Goal: Task Accomplishment & Management: Use online tool/utility

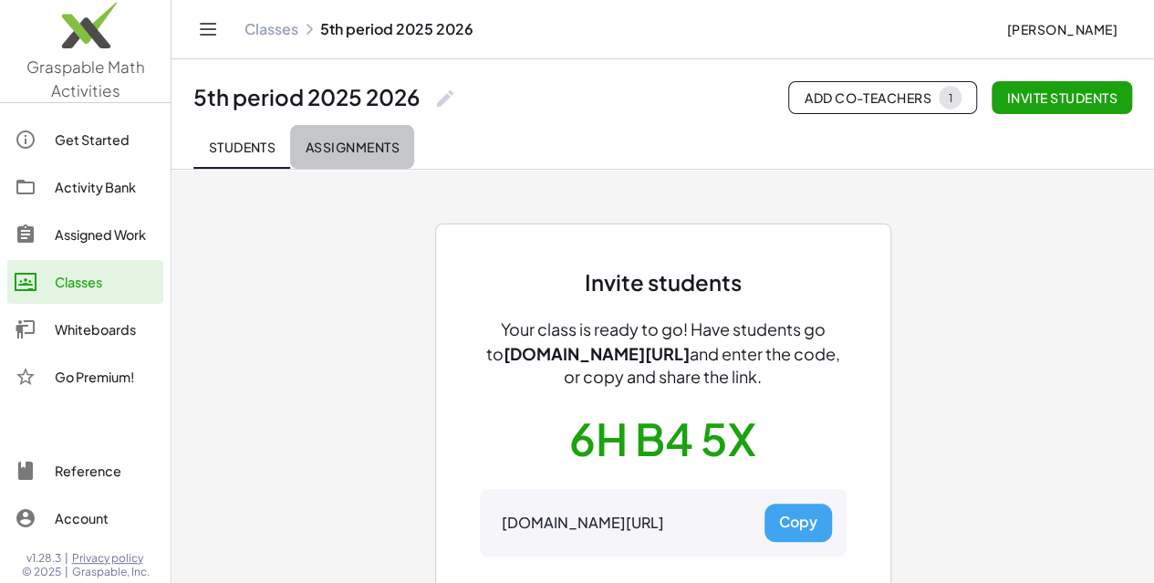
click at [374, 149] on span "Assignments" at bounding box center [352, 147] width 95 height 16
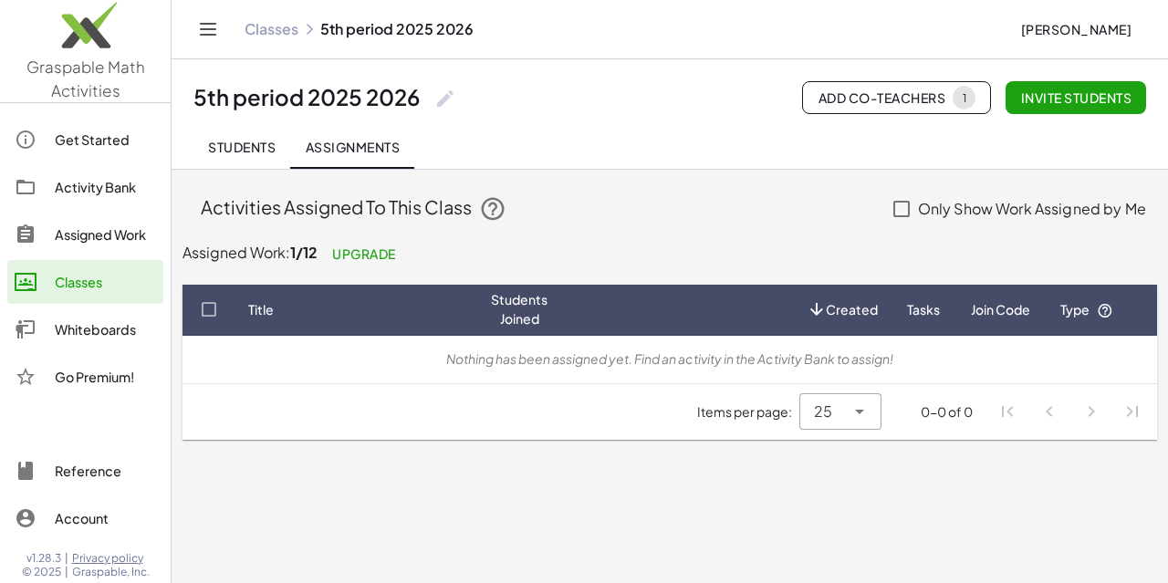
click at [962, 98] on div "1" at bounding box center [964, 98] width 5 height 14
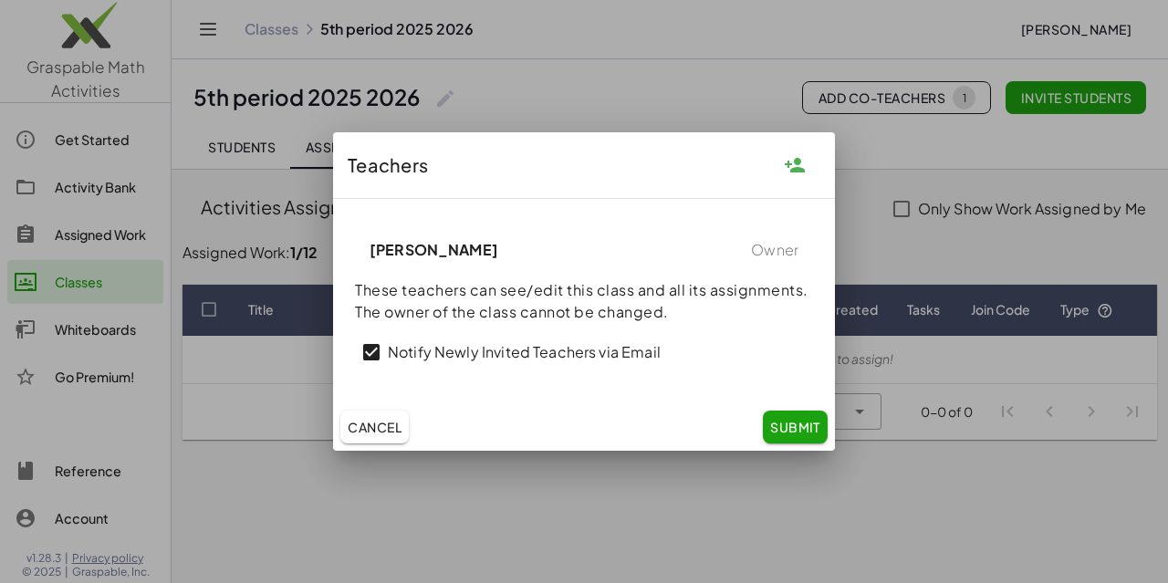
click at [373, 428] on span "Cancel" at bounding box center [375, 427] width 54 height 16
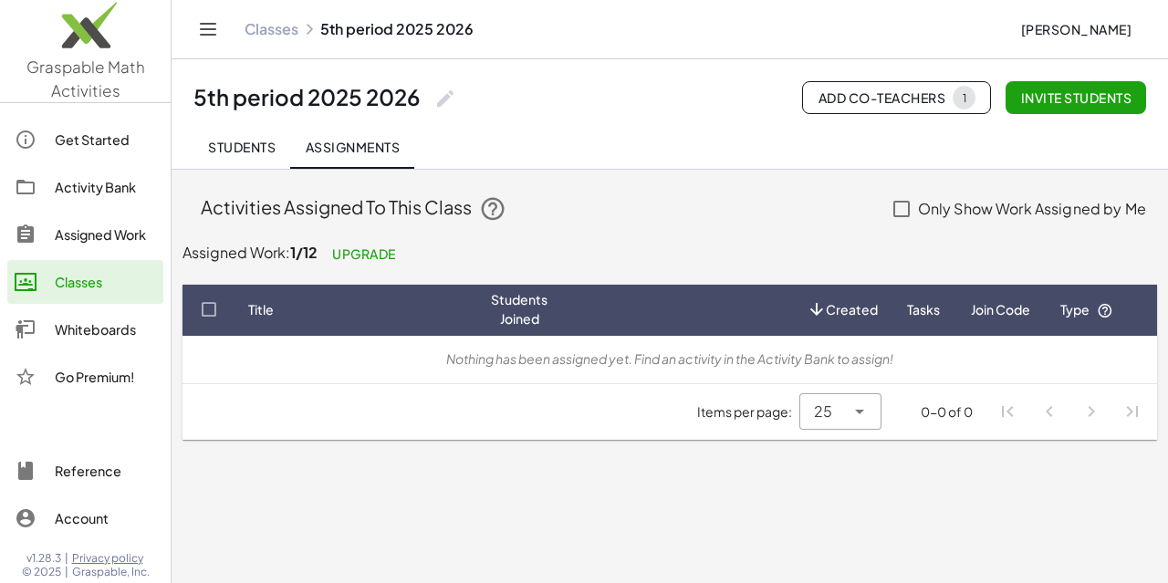
click at [119, 191] on div "Activity Bank" at bounding box center [105, 187] width 101 height 22
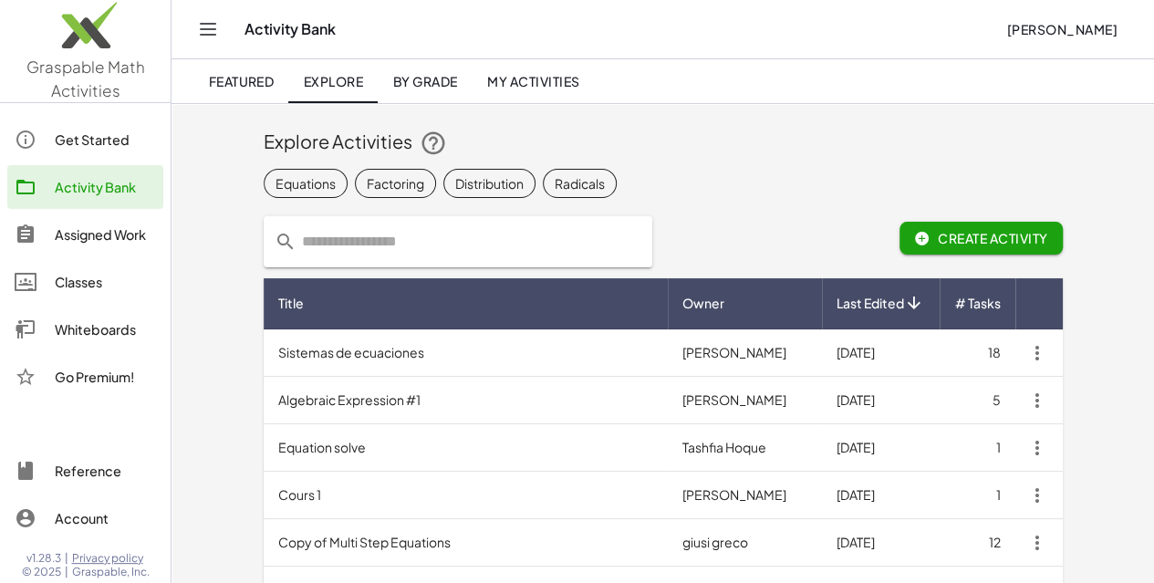
click at [367, 181] on div "Factoring" at bounding box center [395, 182] width 57 height 19
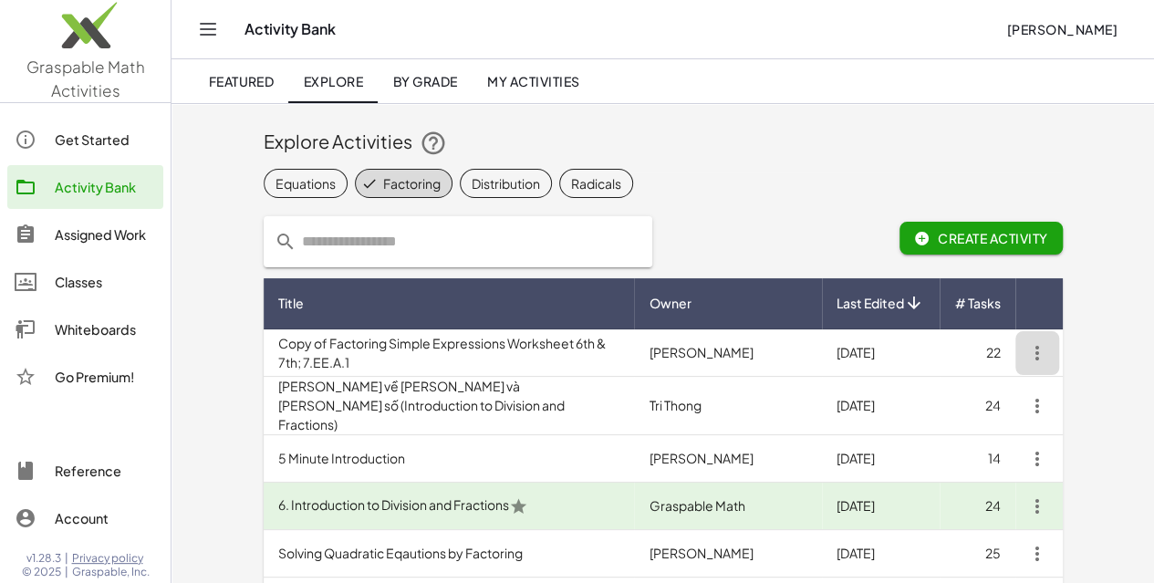
click at [1049, 355] on icon "button" at bounding box center [1038, 353] width 22 height 22
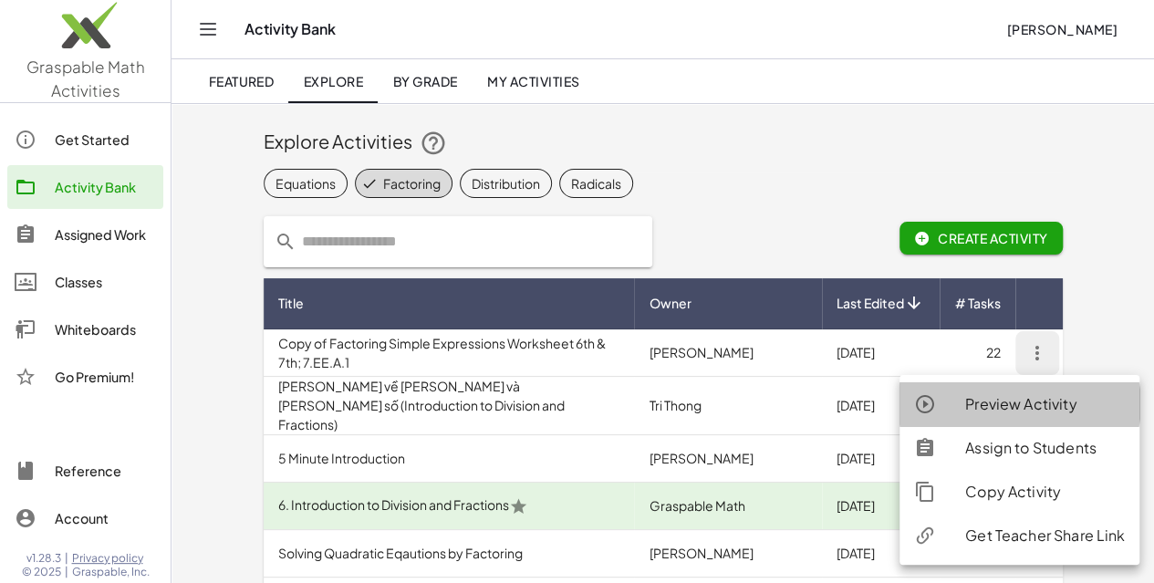
click at [1035, 407] on div "Preview Activity" at bounding box center [1046, 404] width 160 height 22
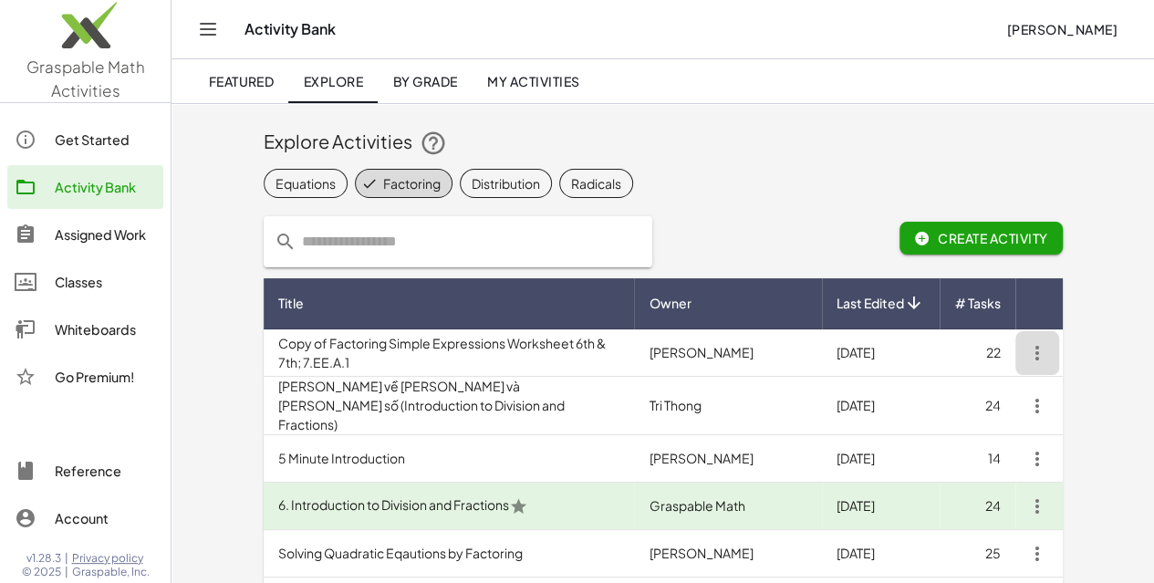
click at [1049, 346] on icon "button" at bounding box center [1038, 353] width 22 height 22
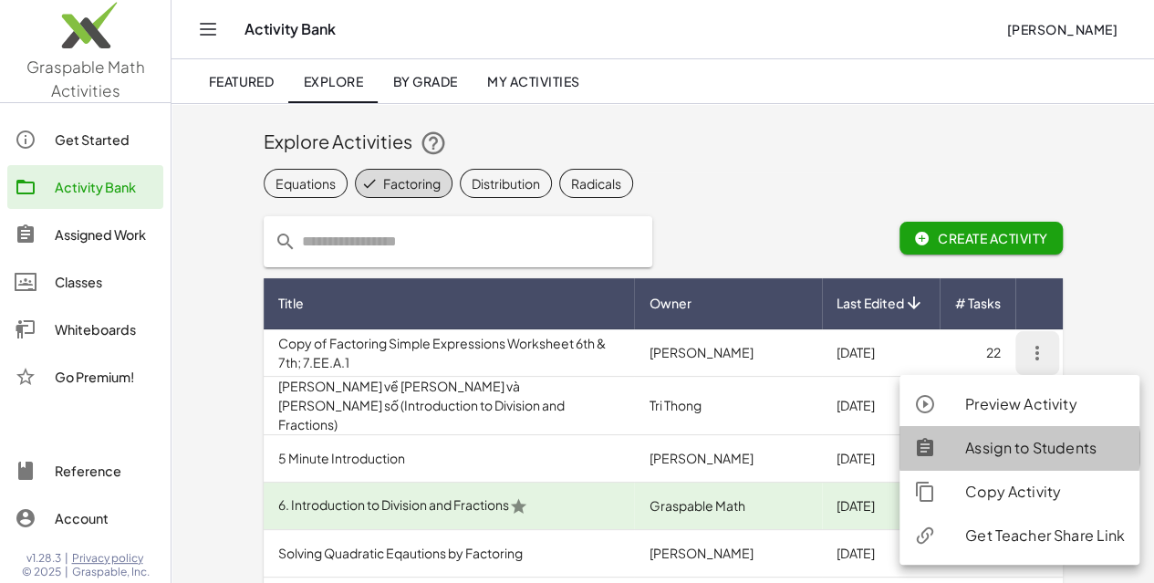
click at [1011, 453] on div "Assign to Students" at bounding box center [1046, 448] width 160 height 22
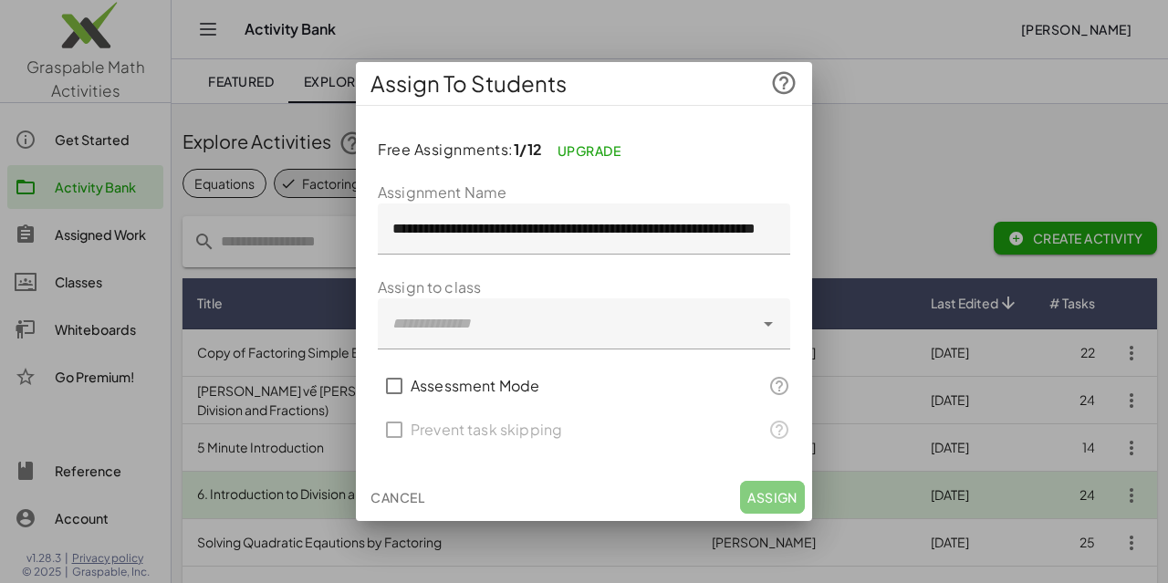
click at [767, 327] on icon at bounding box center [768, 324] width 22 height 22
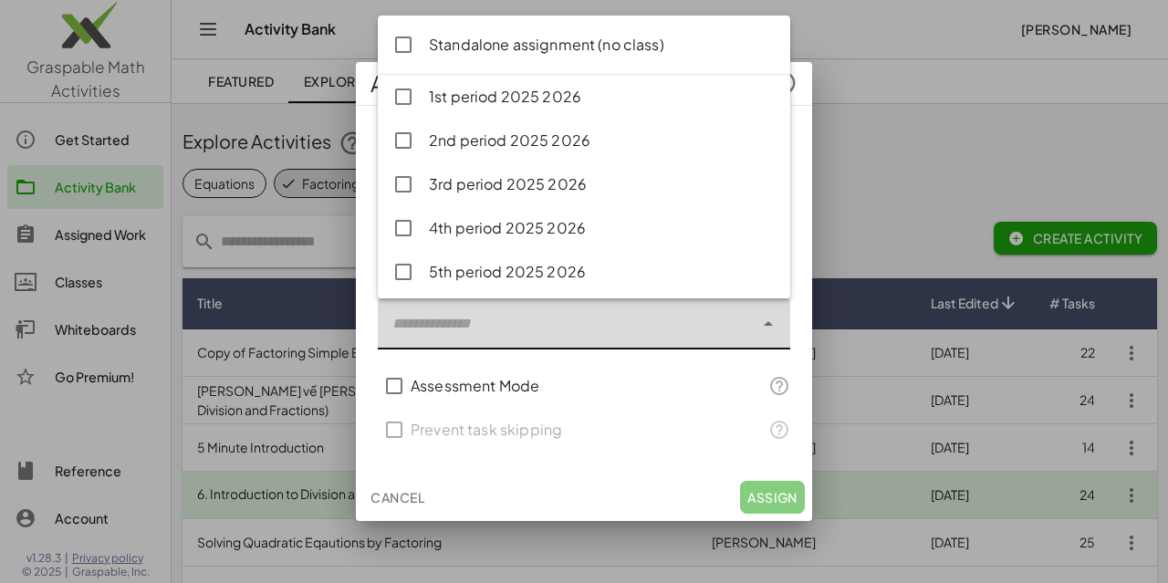
type input "**********"
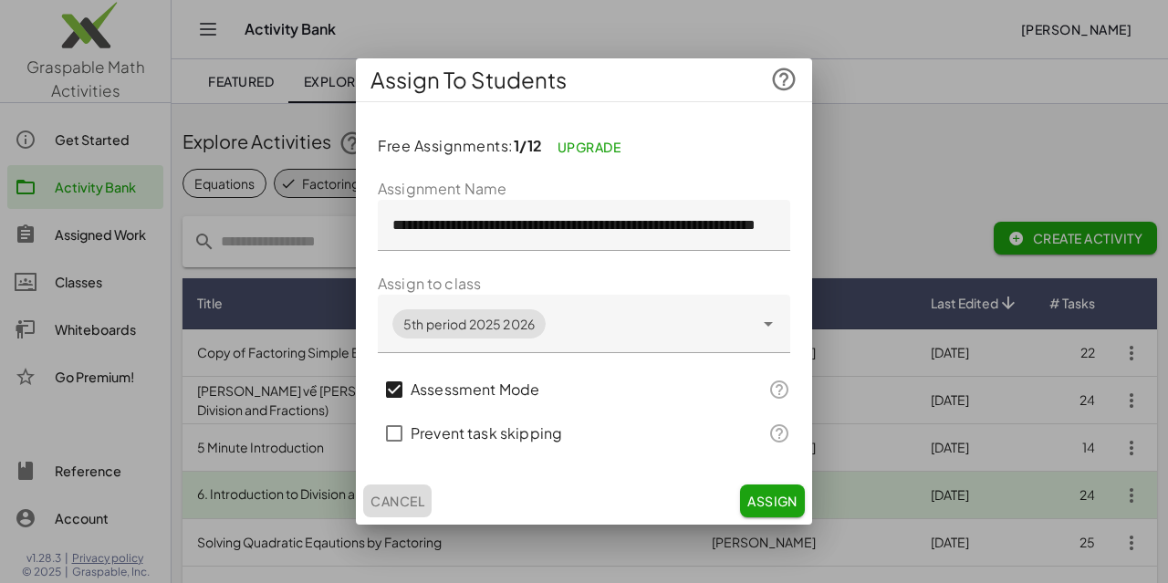
click at [383, 496] on span "Cancel" at bounding box center [398, 501] width 54 height 16
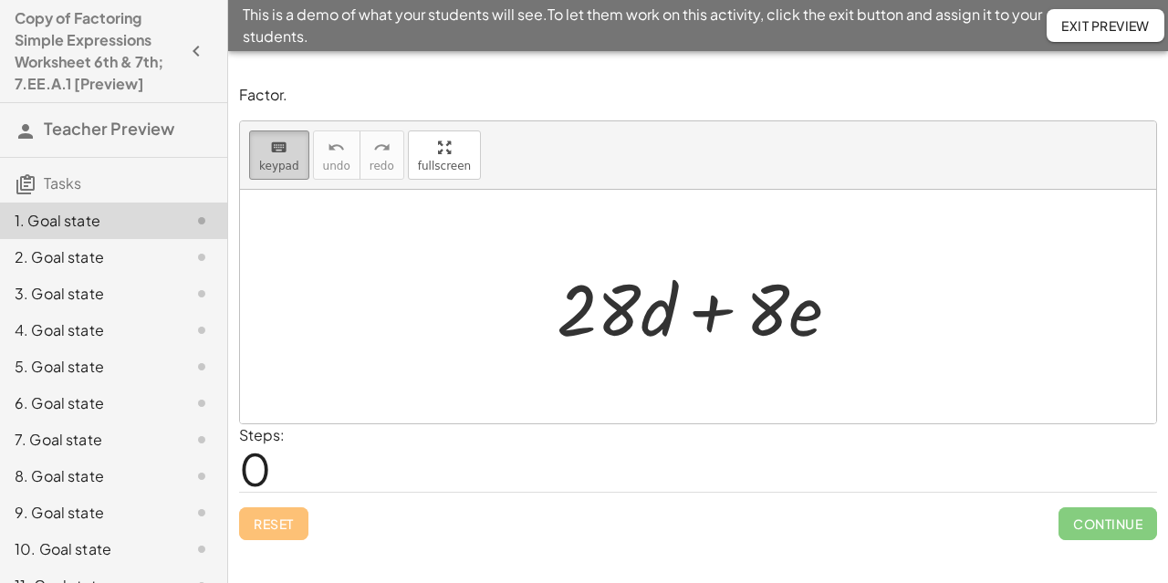
click at [277, 160] on span "keypad" at bounding box center [279, 166] width 40 height 13
click at [332, 456] on div "Steps: 0" at bounding box center [698, 458] width 918 height 68
click at [280, 165] on span "keypad" at bounding box center [279, 166] width 40 height 13
click at [523, 381] on div at bounding box center [698, 307] width 916 height 234
click at [270, 153] on icon "keyboard" at bounding box center [278, 148] width 17 height 22
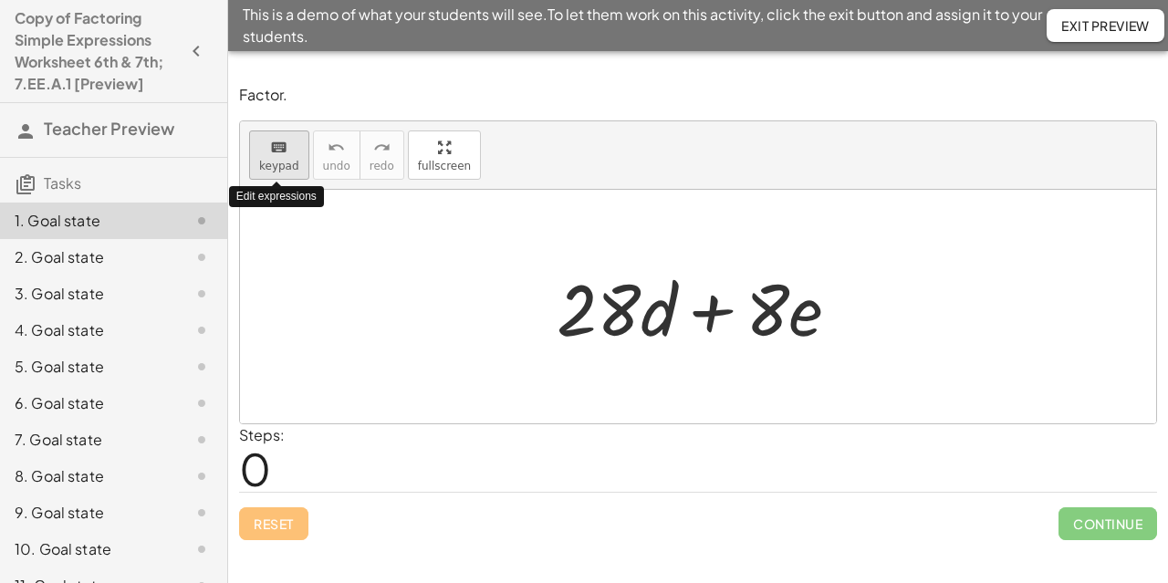
click at [270, 153] on icon "keyboard" at bounding box center [278, 148] width 17 height 22
click at [682, 366] on div at bounding box center [698, 307] width 916 height 234
click at [318, 471] on div "Steps: 0" at bounding box center [698, 458] width 918 height 68
click at [296, 521] on div "Reset Continue" at bounding box center [698, 516] width 918 height 48
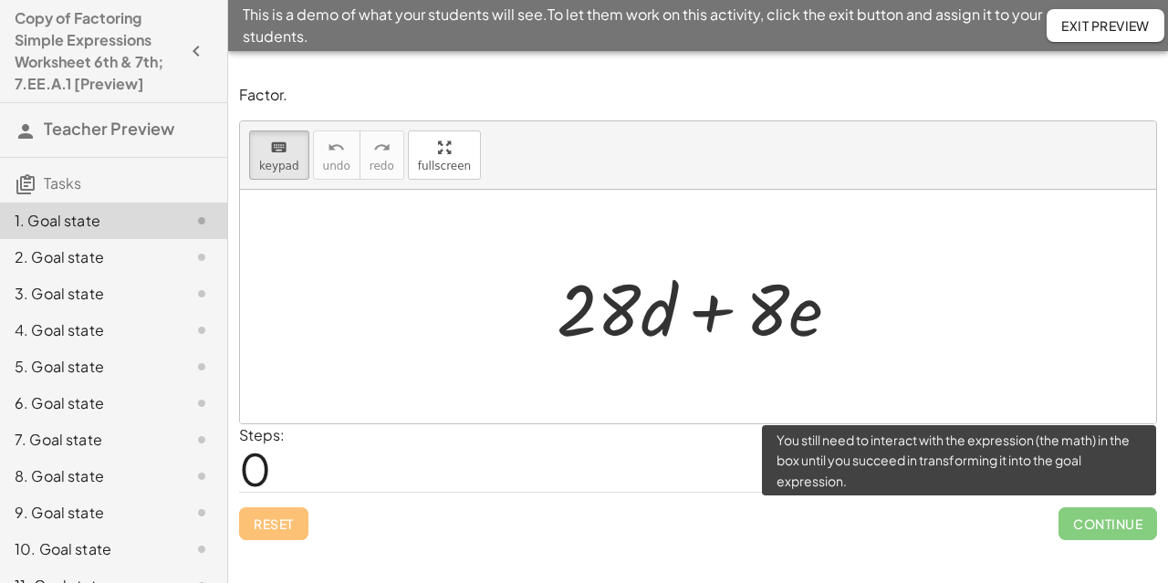
click at [1118, 512] on span "Continue" at bounding box center [1108, 523] width 99 height 33
click at [1117, 517] on span "Continue" at bounding box center [1108, 523] width 99 height 33
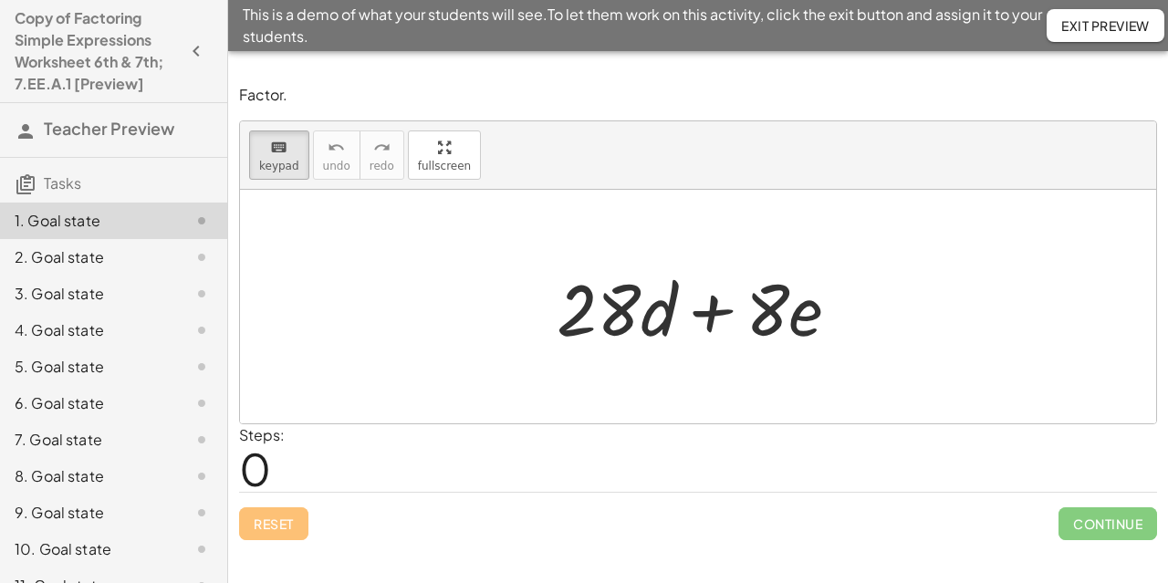
click at [1004, 343] on div at bounding box center [698, 307] width 916 height 234
click at [825, 338] on div at bounding box center [706, 307] width 316 height 94
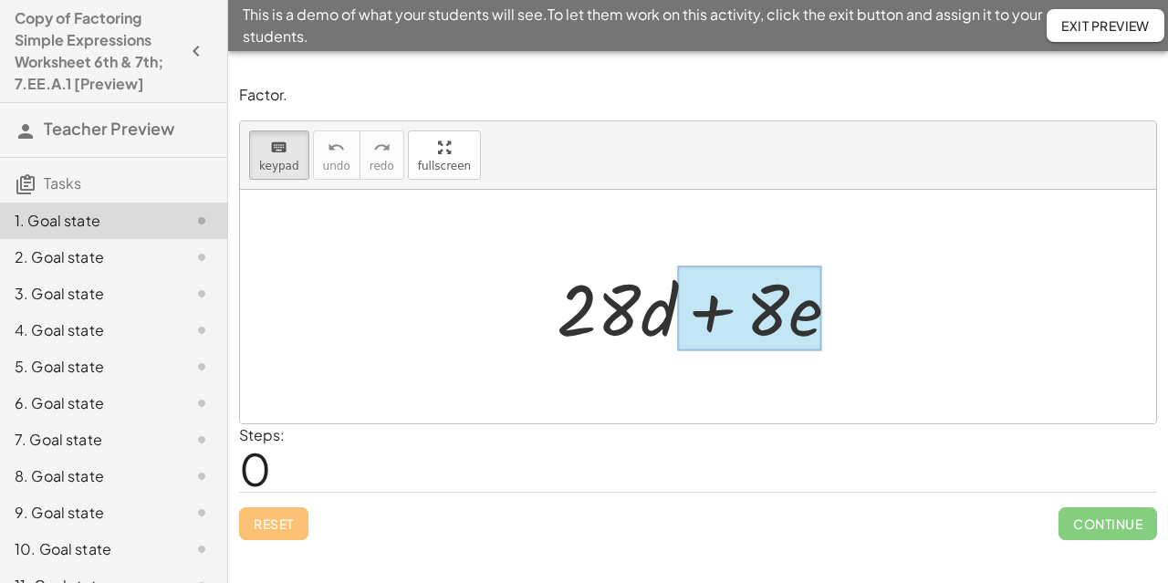
click at [805, 335] on div at bounding box center [749, 308] width 145 height 85
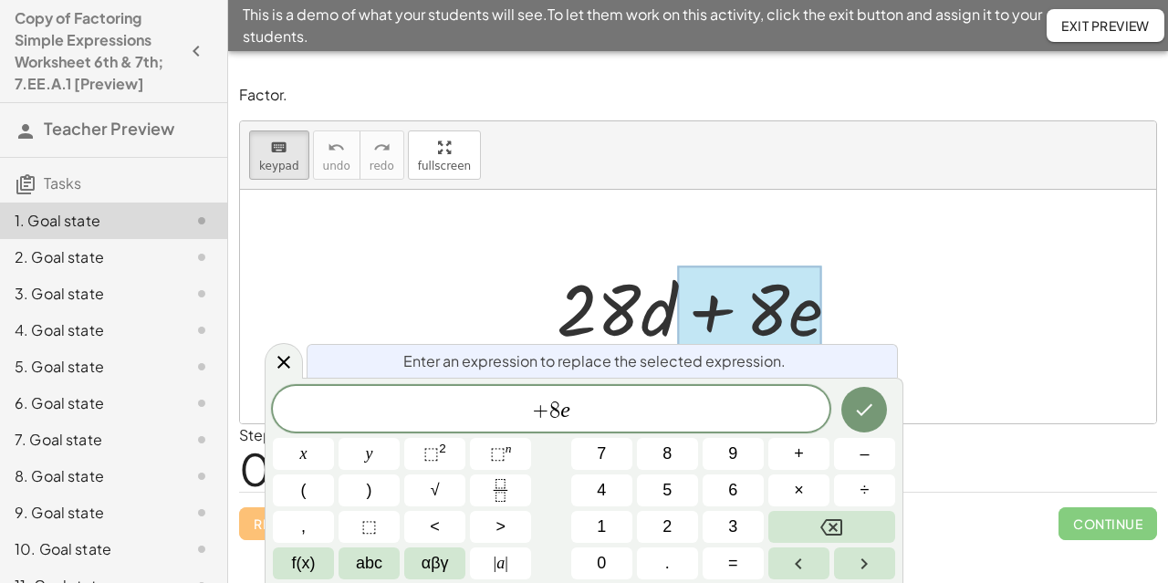
click at [556, 328] on div at bounding box center [706, 307] width 316 height 94
click at [571, 426] on div "+ 8 e ​" at bounding box center [551, 409] width 557 height 46
click at [580, 412] on span "+ 8 e ​" at bounding box center [551, 411] width 557 height 26
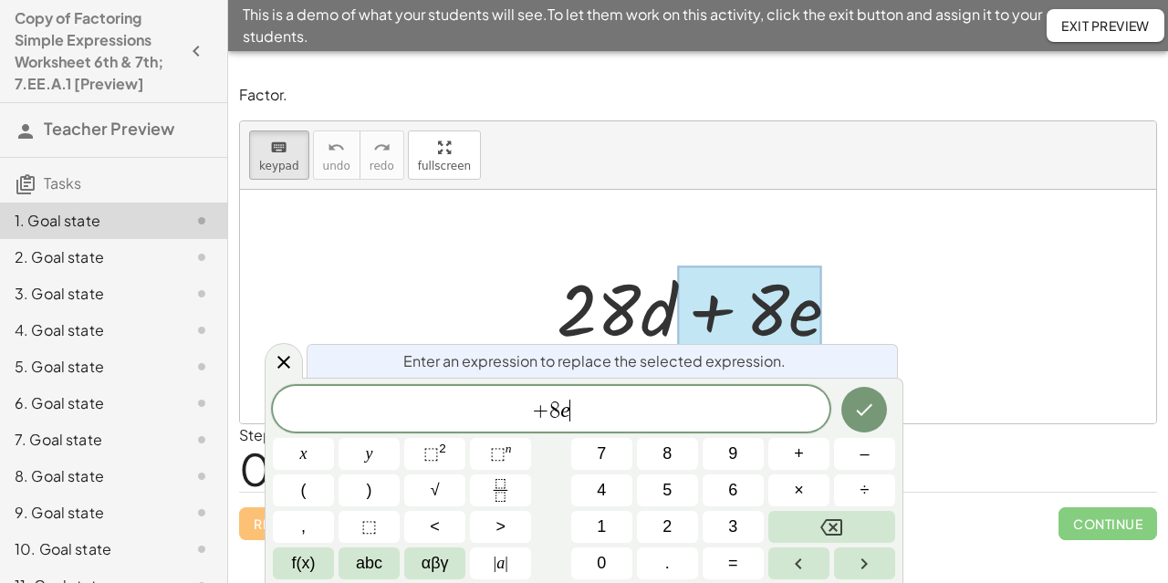
click at [598, 412] on span "+ 8 e ​" at bounding box center [551, 411] width 557 height 26
click at [602, 489] on span "4" at bounding box center [601, 490] width 9 height 25
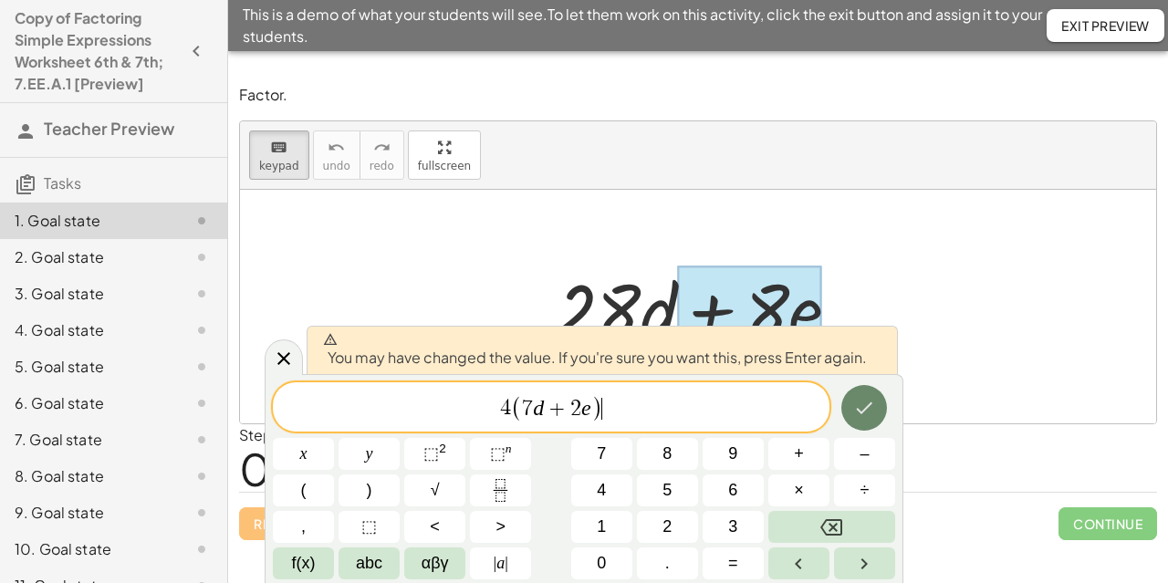
click at [864, 420] on button "Done" at bounding box center [864, 408] width 46 height 46
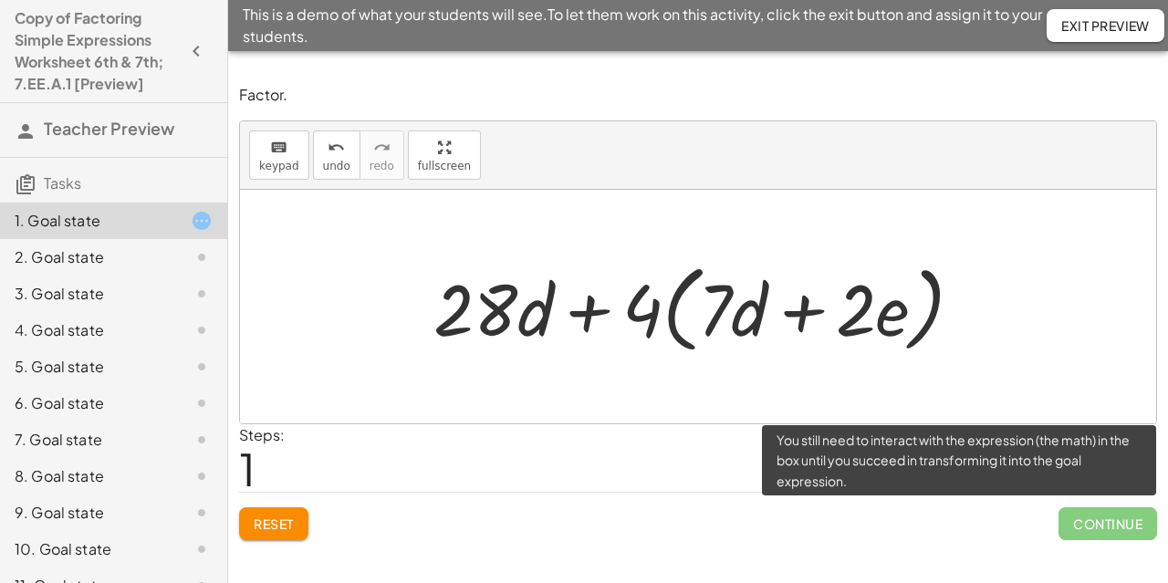
click at [1092, 526] on span "Continue" at bounding box center [1108, 523] width 99 height 33
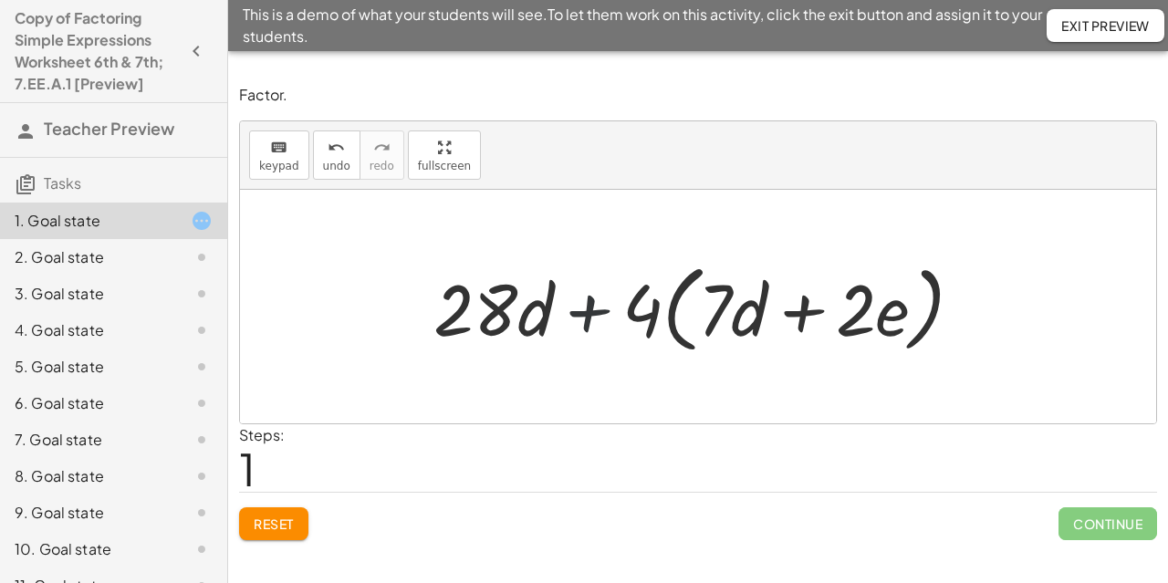
click at [621, 293] on div at bounding box center [705, 307] width 562 height 105
click at [1081, 24] on span "Exit Preview" at bounding box center [1105, 25] width 89 height 16
